Goal: Transaction & Acquisition: Purchase product/service

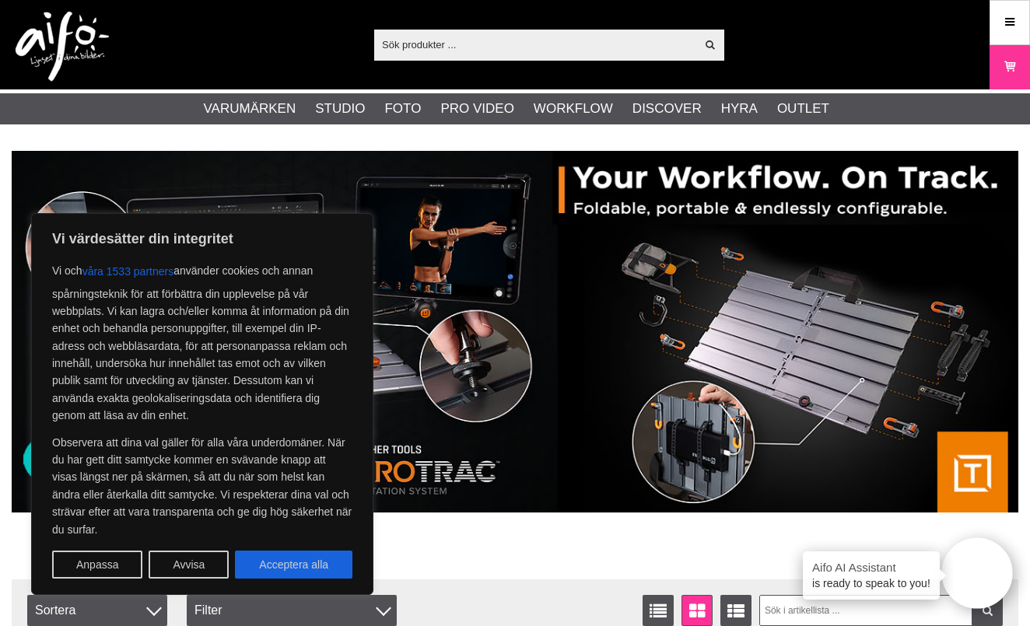
click at [466, 34] on input "text" at bounding box center [534, 44] width 321 height 23
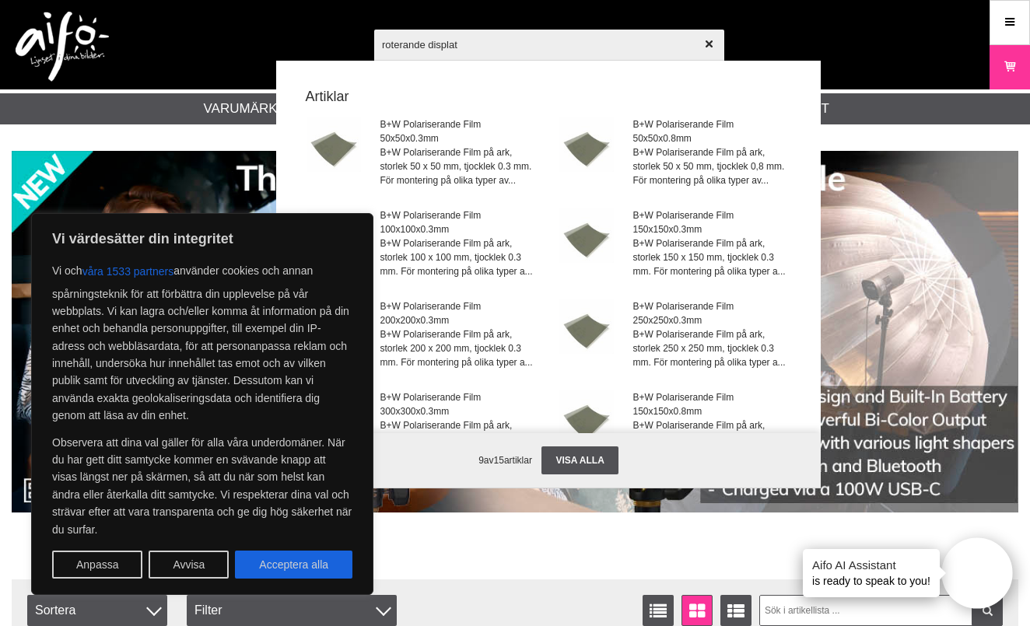
type input "roterande displat"
click at [527, 49] on div at bounding box center [515, 313] width 1030 height 626
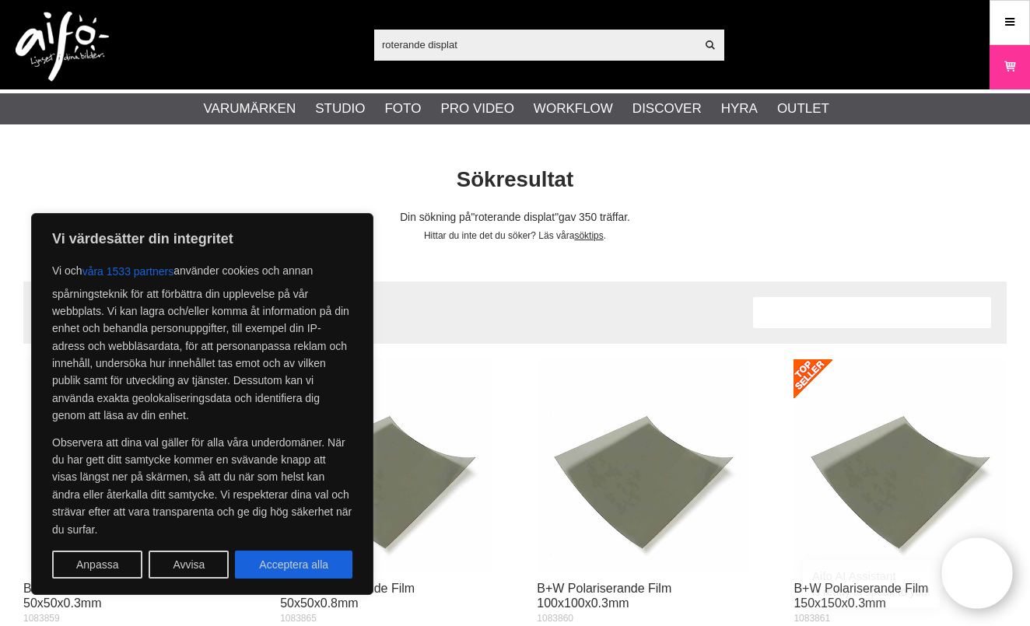
click at [474, 45] on input "roterande displat" at bounding box center [534, 44] width 321 height 23
type input "roterande display"
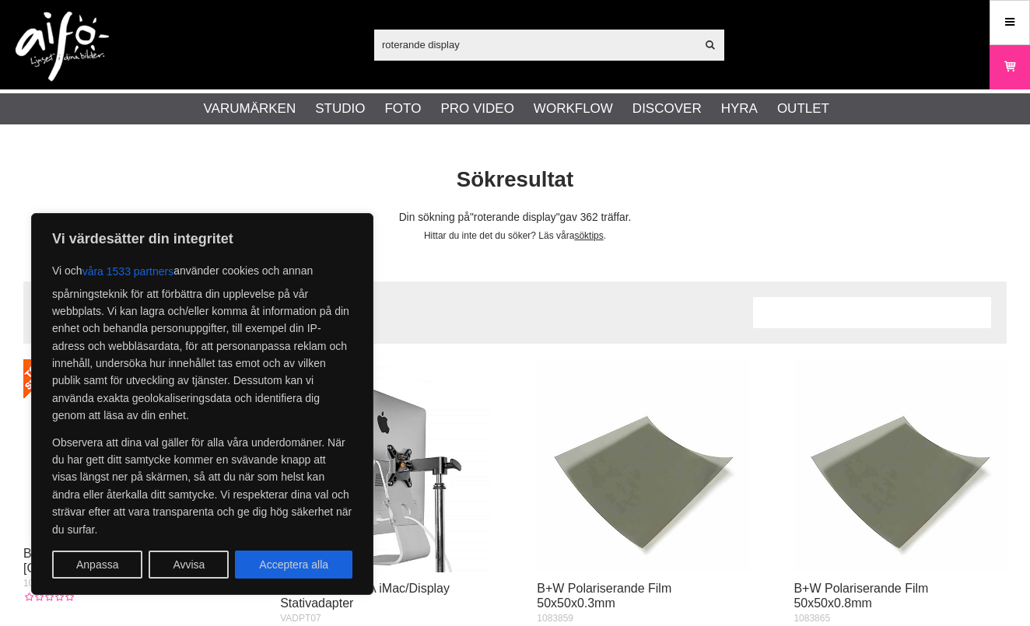
click at [297, 567] on body "Vi värdesätter din integritet Vi och våra 1533 partners använder [PERSON_NAME] …" at bounding box center [515, 313] width 1030 height 626
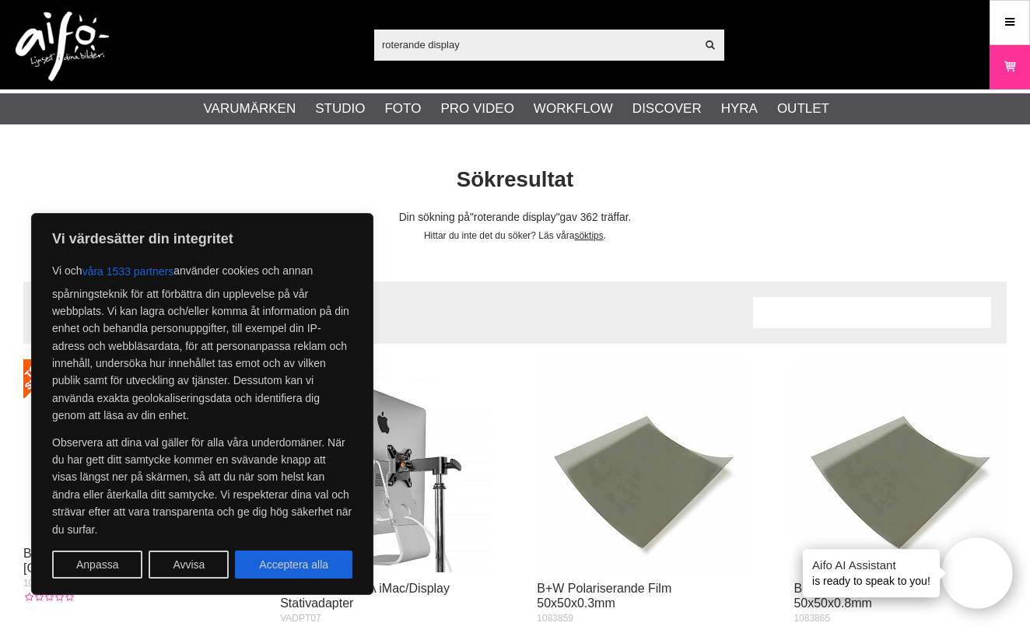
click at [559, 302] on div "Listvisning Fönstervisning Utökad listvisning Visa per sida 28 56 112" at bounding box center [396, 312] width 714 height 31
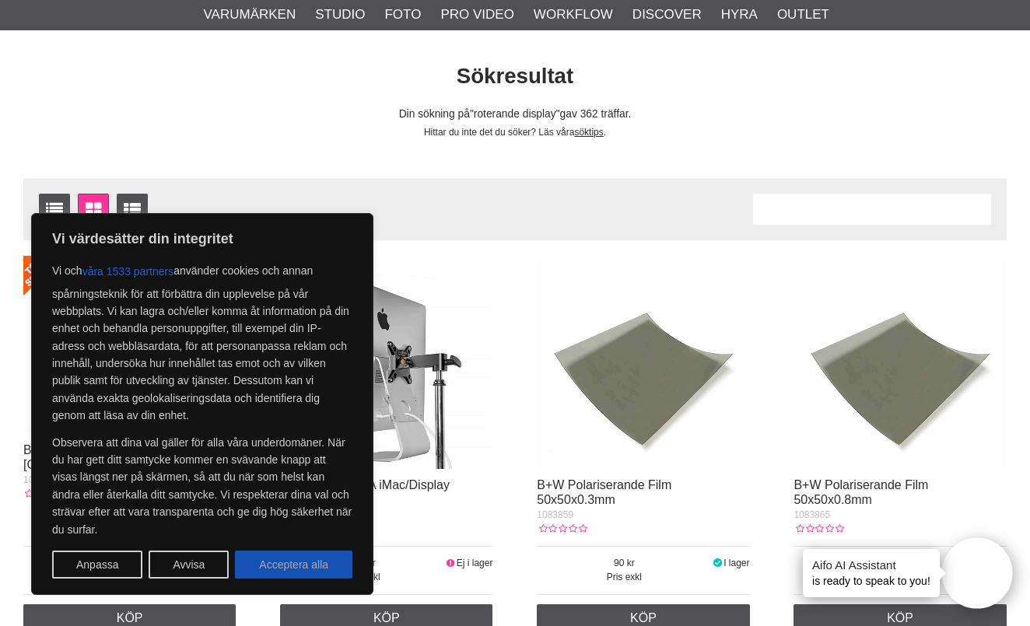
scroll to position [130, 0]
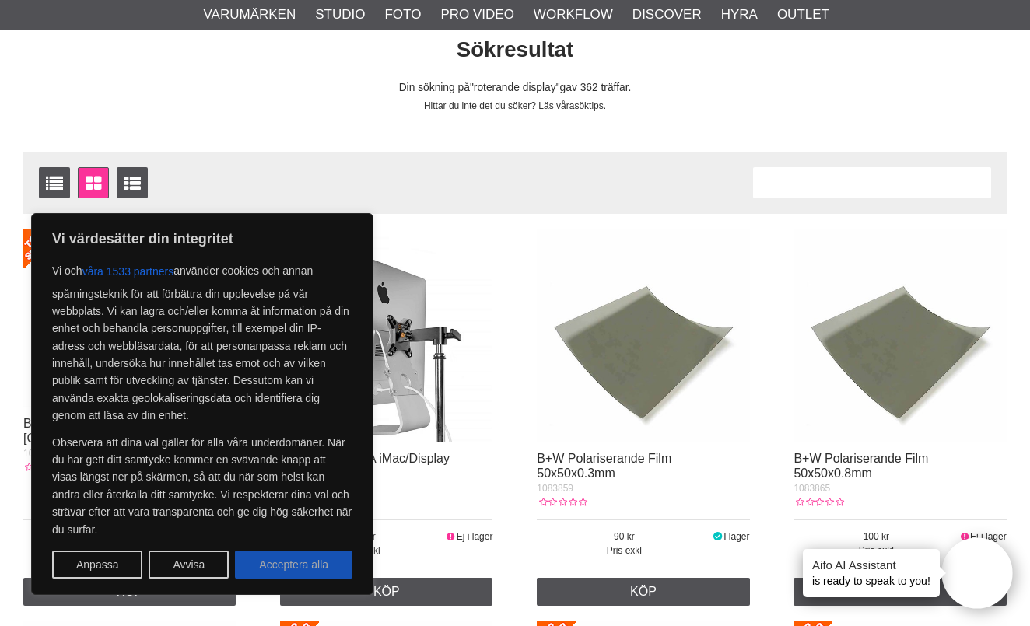
click at [296, 567] on button "Acceptera alla" at bounding box center [293, 565] width 117 height 28
checkbox input "true"
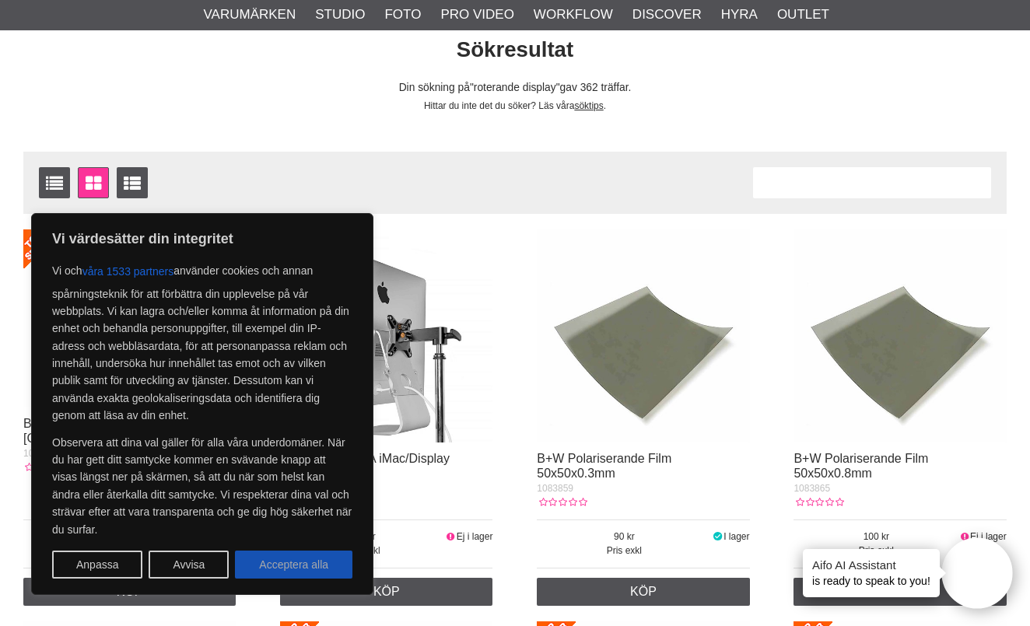
checkbox input "true"
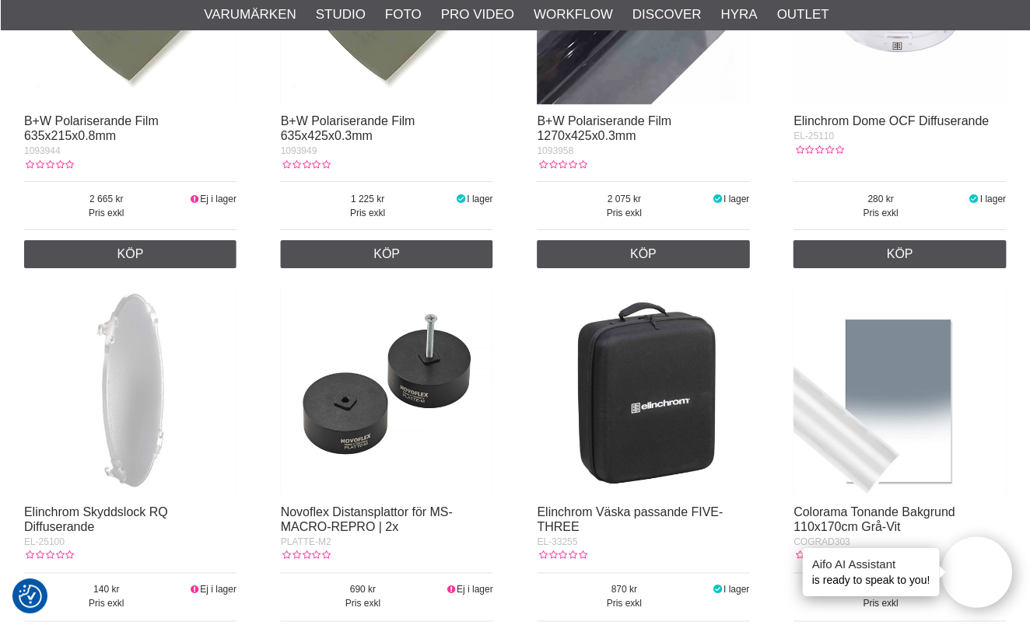
scroll to position [1444, 0]
